Goal: Task Accomplishment & Management: Manage account settings

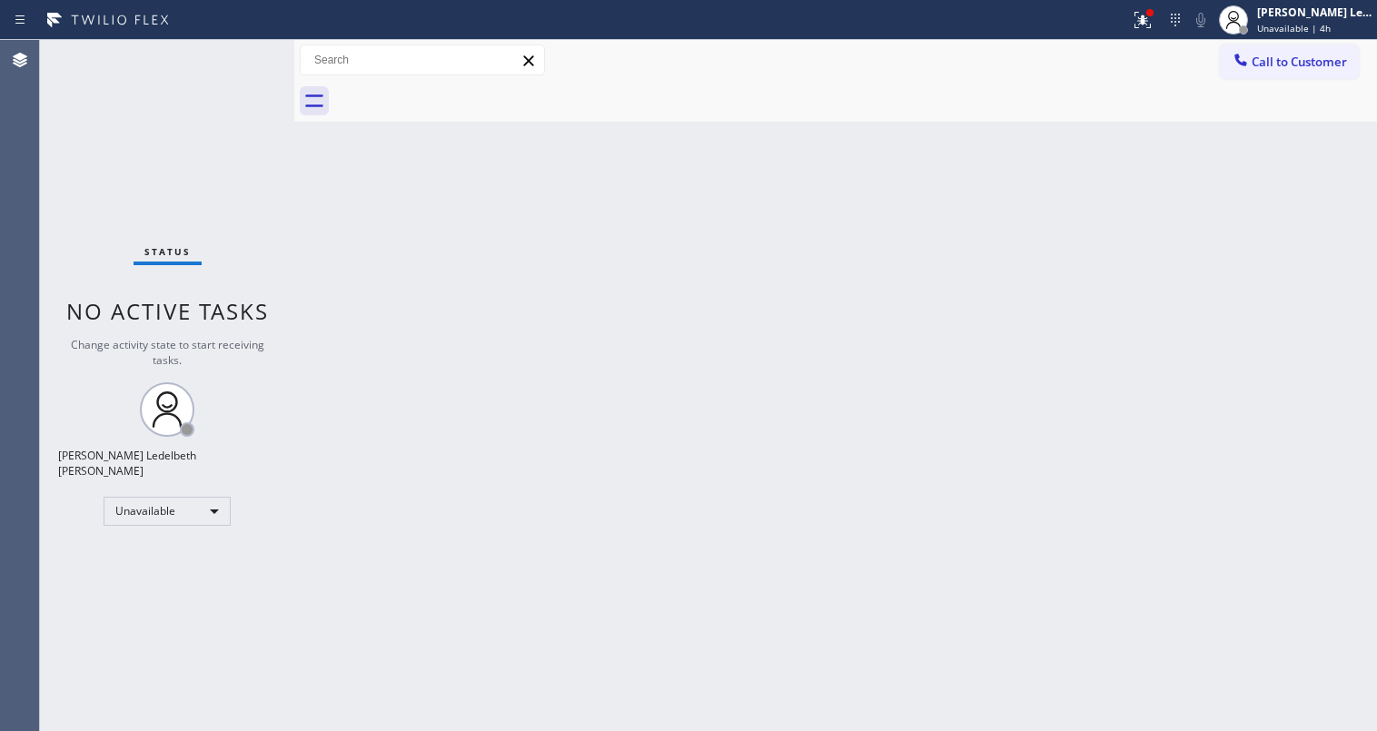
click at [92, 185] on div "Status No active tasks Change activity state to start receiving tasks. Mitz Led…" at bounding box center [167, 385] width 254 height 691
drag, startPoint x: 837, startPoint y: 307, endPoint x: 832, endPoint y: 283, distance: 24.1
click at [838, 302] on div "Back to Dashboard Change Sender ID Customers Technicians Select a contact Outbo…" at bounding box center [835, 385] width 1083 height 691
click at [1326, 18] on div "[PERSON_NAME] Ledelbeth [PERSON_NAME]" at bounding box center [1314, 12] width 114 height 15
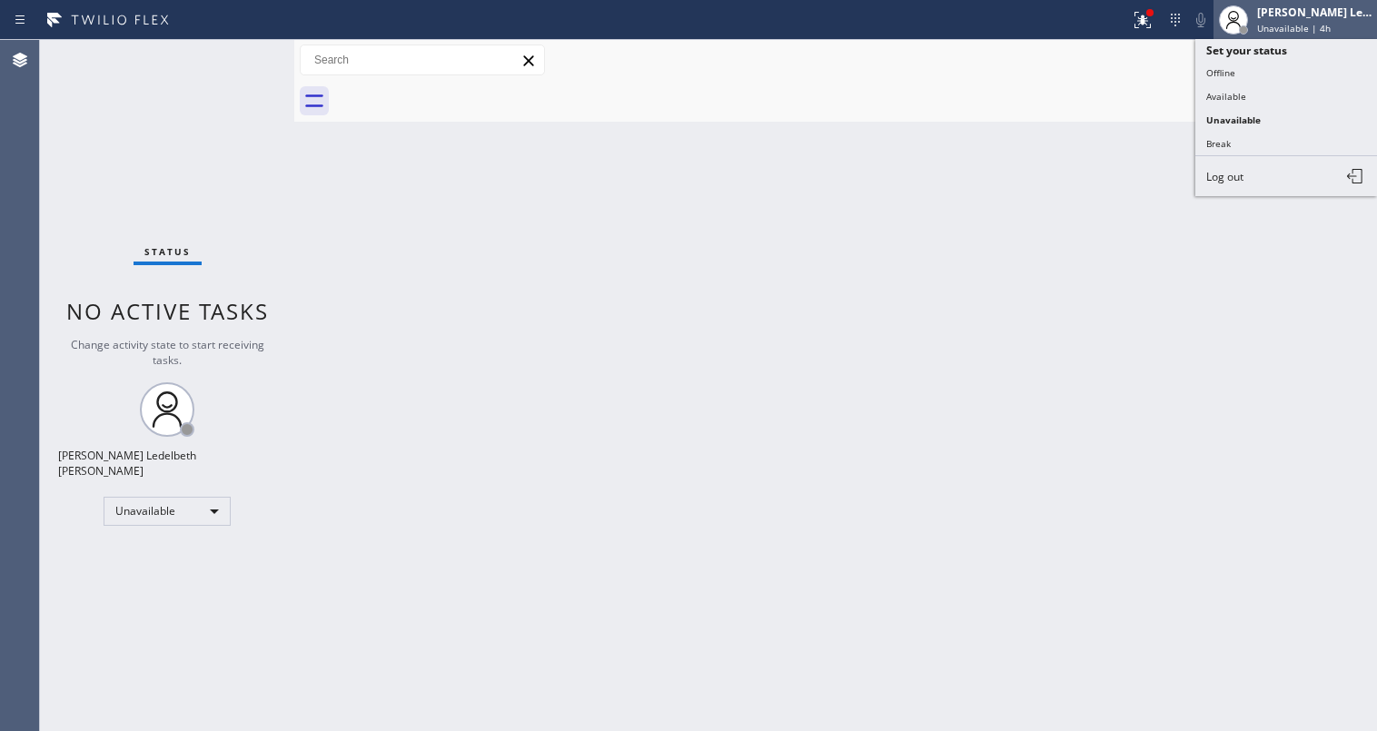
click at [1246, 7] on div at bounding box center [1234, 20] width 40 height 40
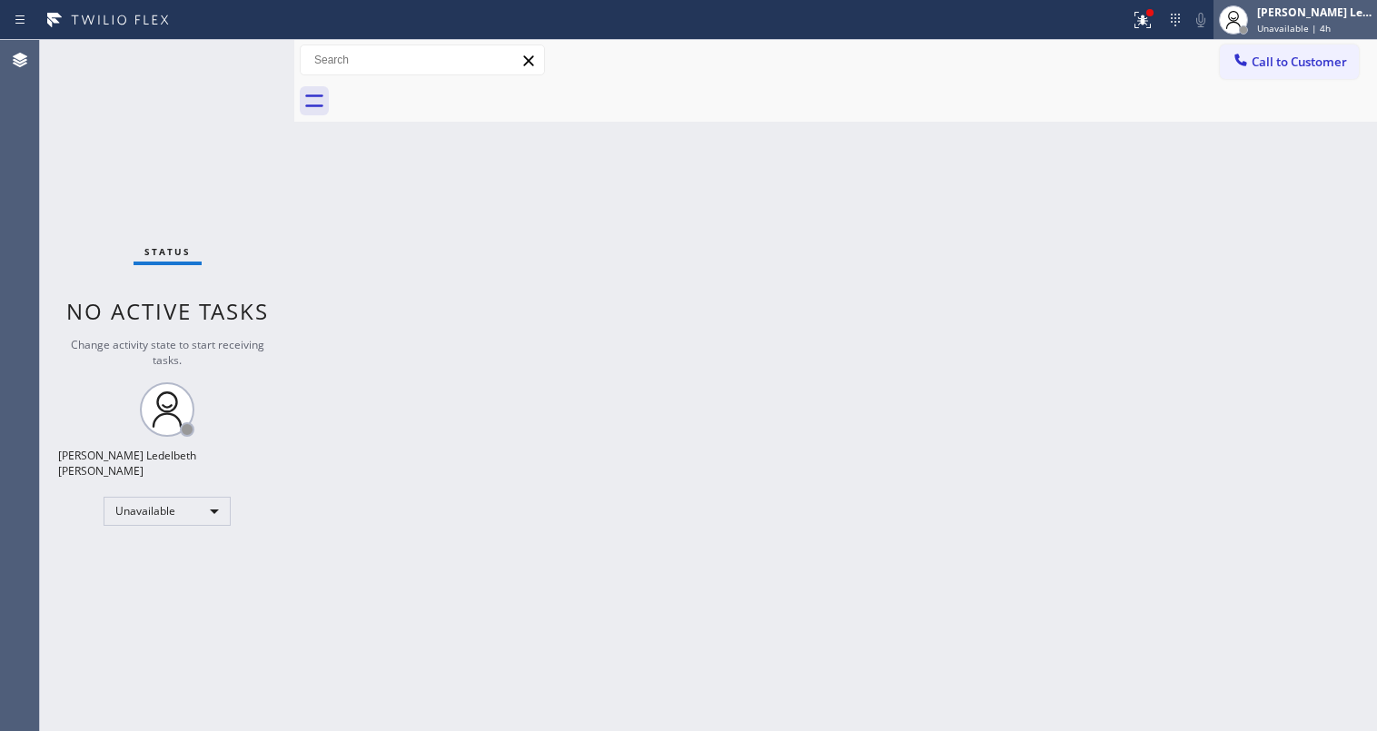
click at [1244, 7] on div at bounding box center [1234, 20] width 40 height 40
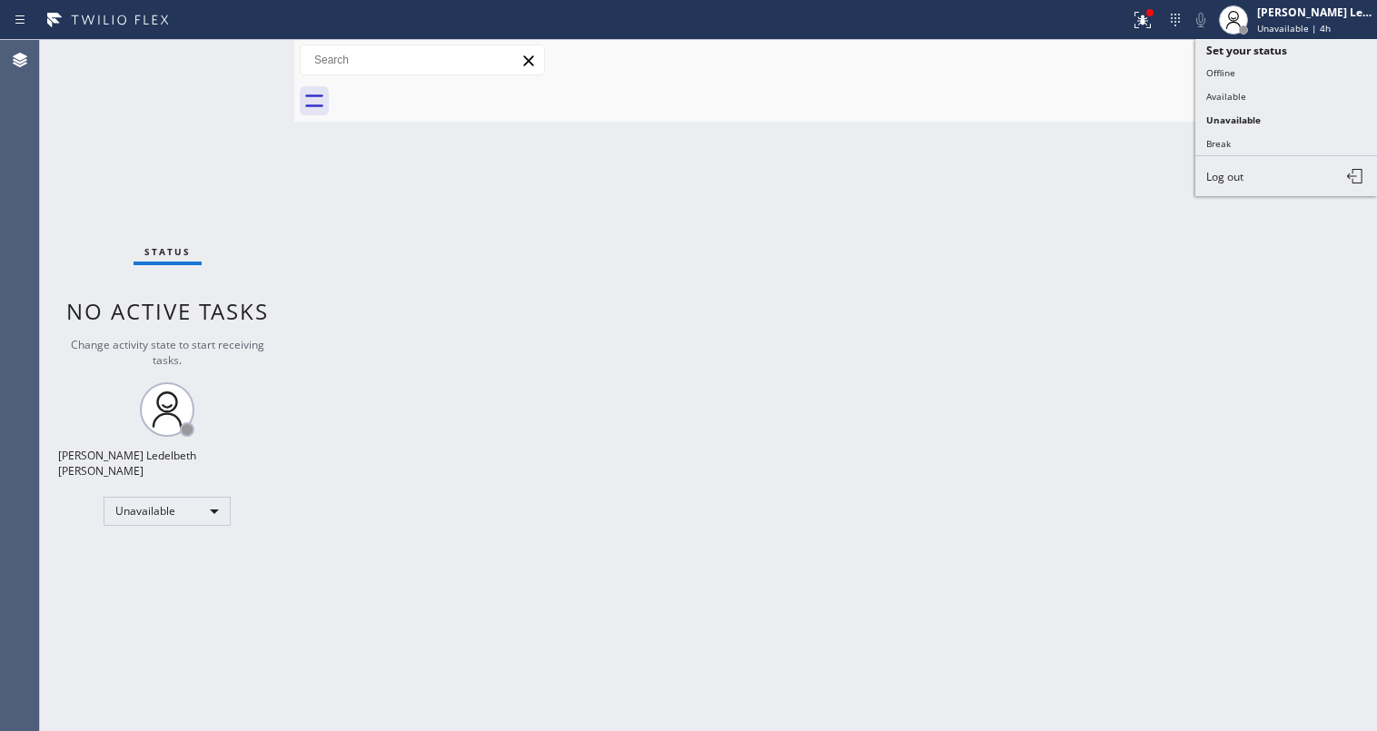
click at [930, 236] on div "Back to Dashboard Change Sender ID Customers Technicians Select a contact Outbo…" at bounding box center [835, 385] width 1083 height 691
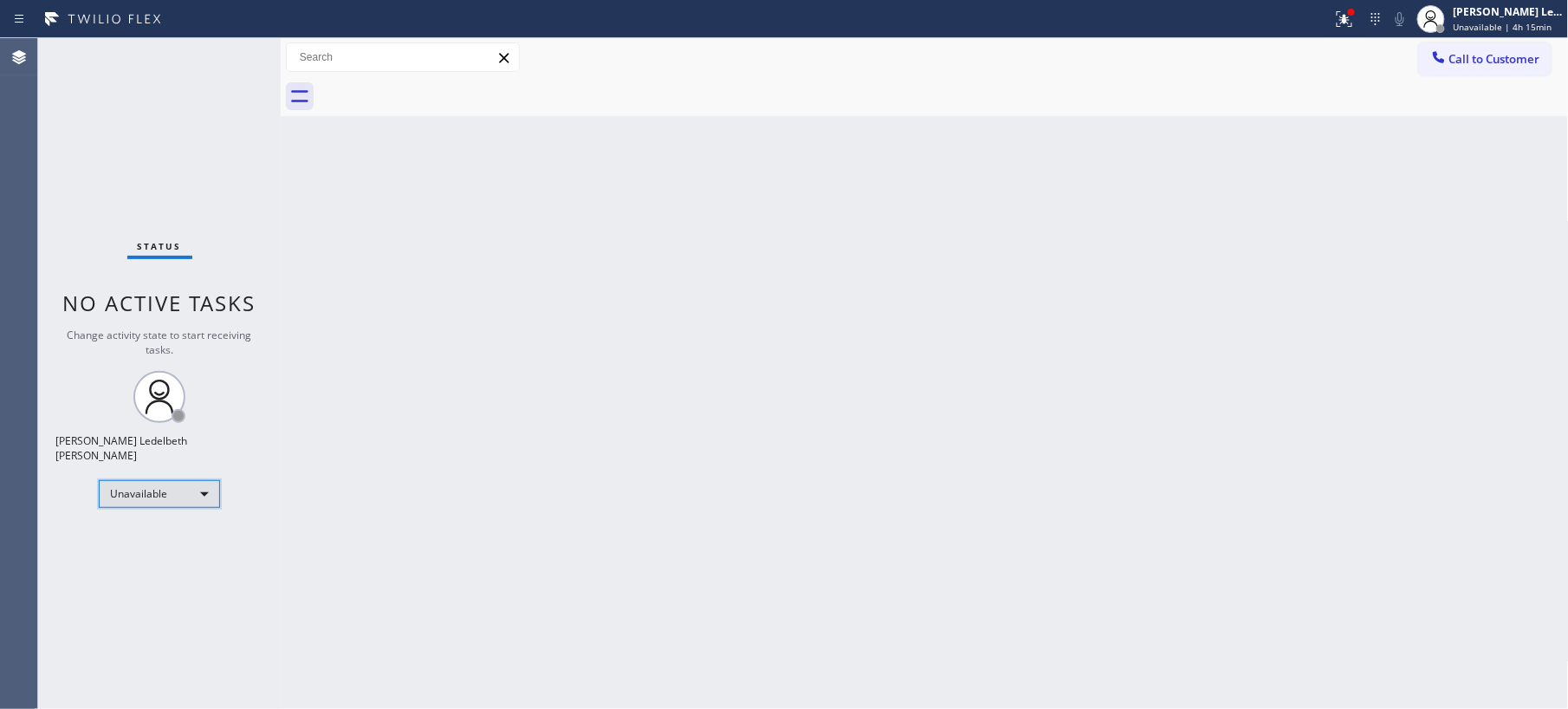
click at [199, 490] on div "Unavailable" at bounding box center [159, 493] width 121 height 28
click at [147, 577] on li "Break" at bounding box center [157, 575] width 117 height 21
click at [129, 489] on div "Break" at bounding box center [159, 493] width 121 height 28
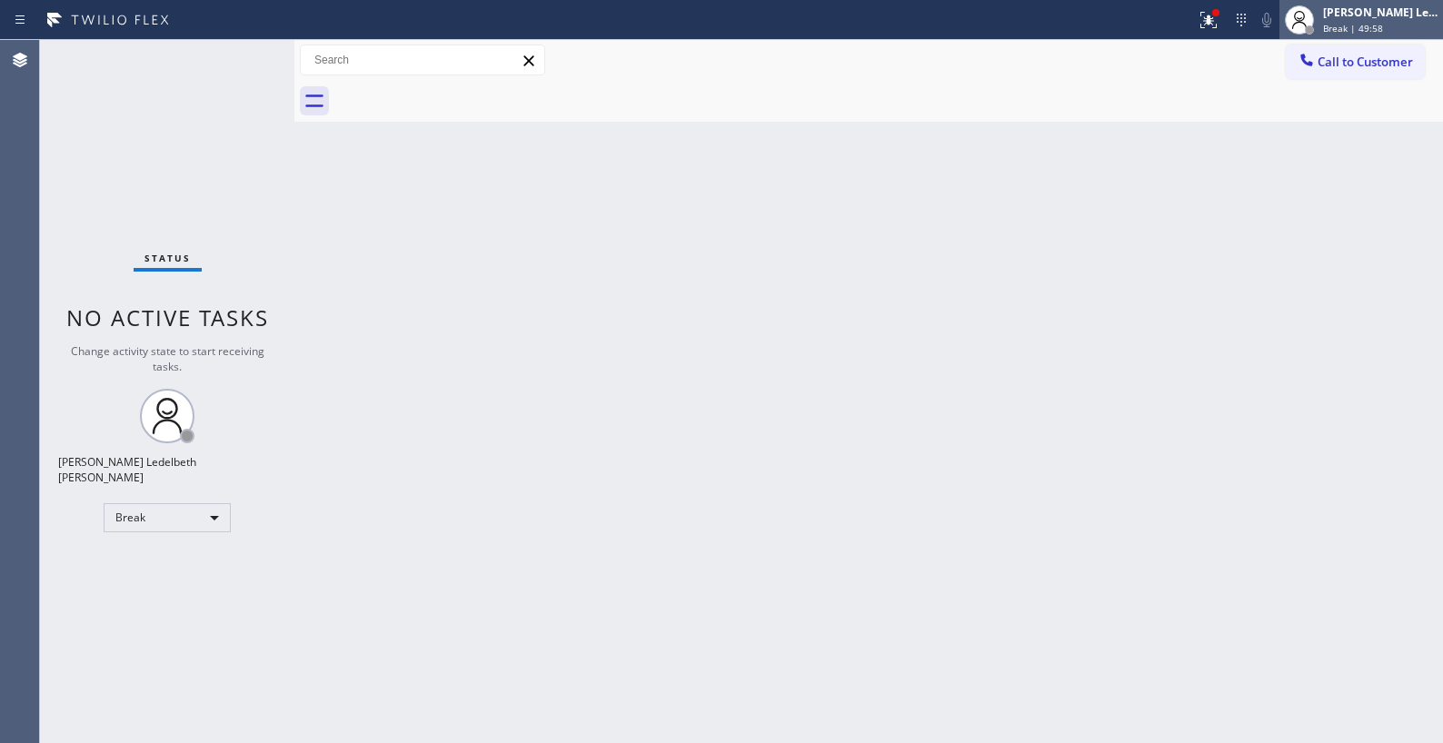
click at [1357, 5] on div "[PERSON_NAME] Ledelbeth [PERSON_NAME]" at bounding box center [1380, 12] width 114 height 15
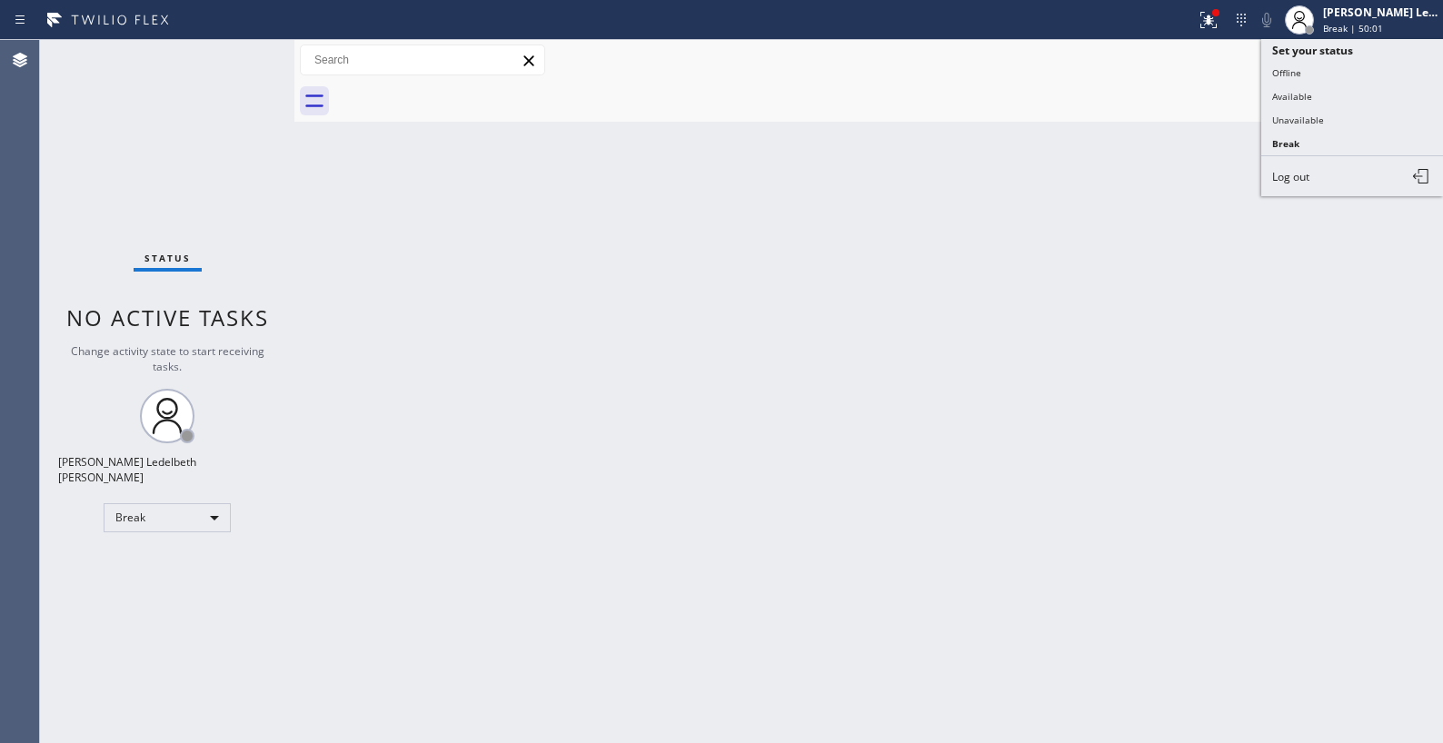
click at [1083, 197] on div "Back to Dashboard Change Sender ID Customers Technicians Select a contact Outbo…" at bounding box center [868, 391] width 1148 height 703
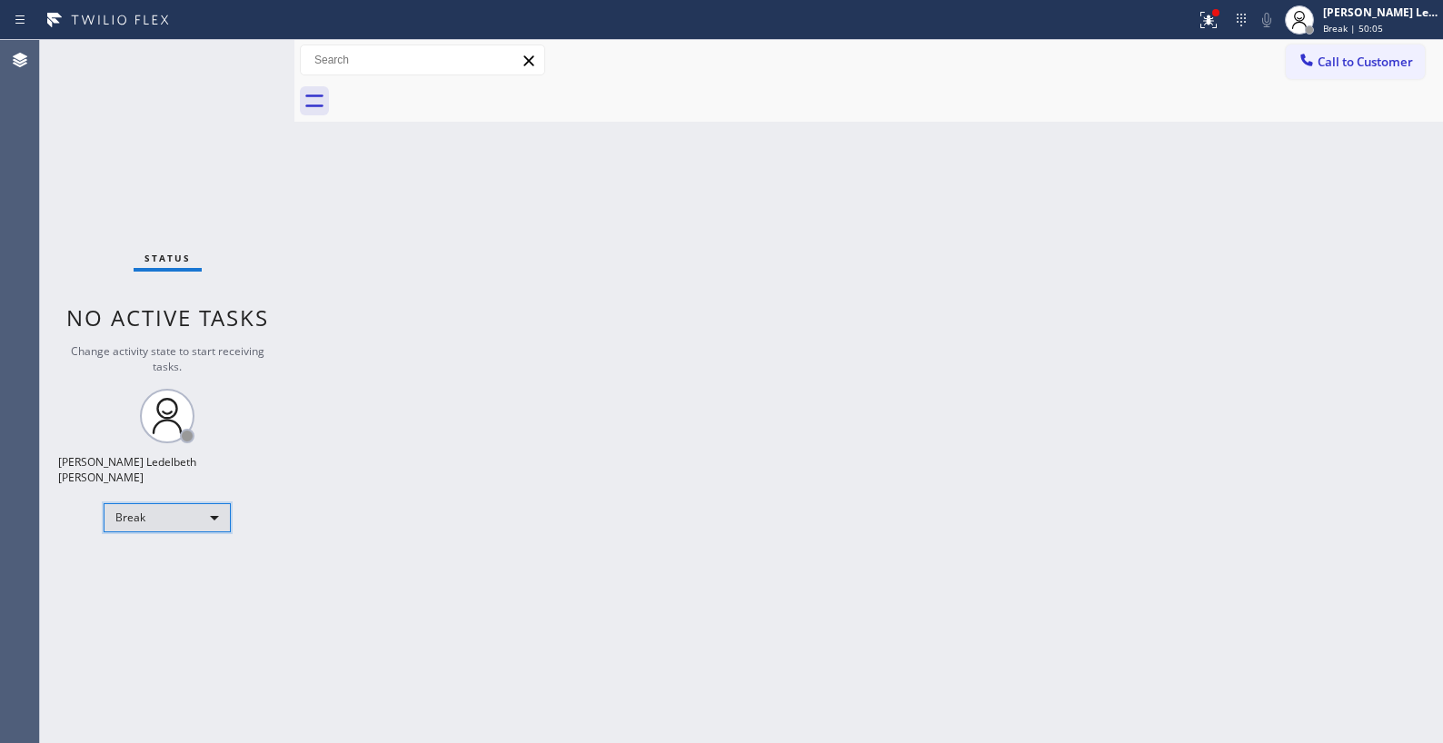
click at [182, 503] on div "Break" at bounding box center [167, 517] width 127 height 29
click at [144, 579] on li "Unavailable" at bounding box center [165, 581] width 123 height 22
